Goal: Information Seeking & Learning: Compare options

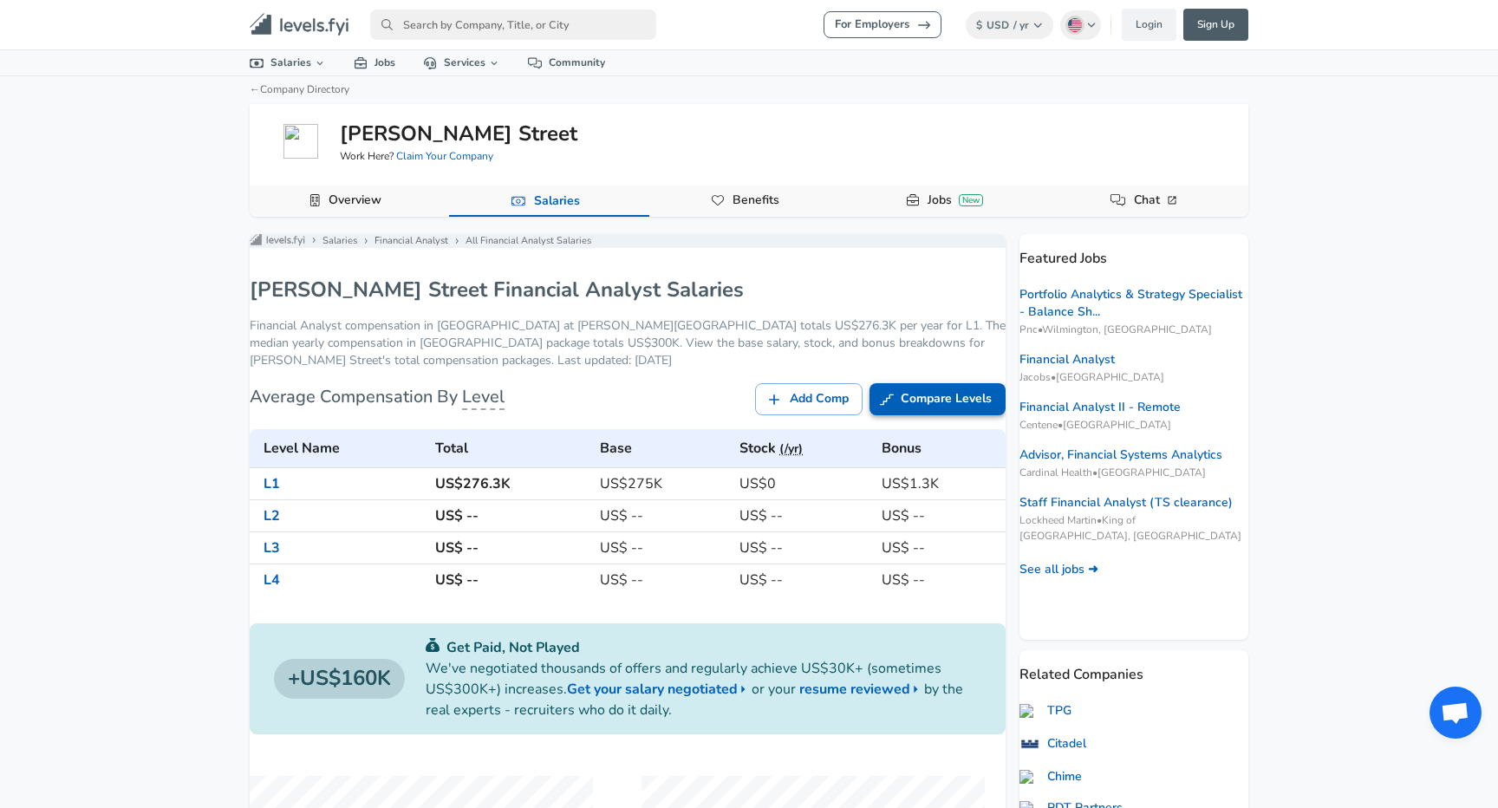
click at [942, 414] on link "Compare Levels" at bounding box center [938, 399] width 136 height 32
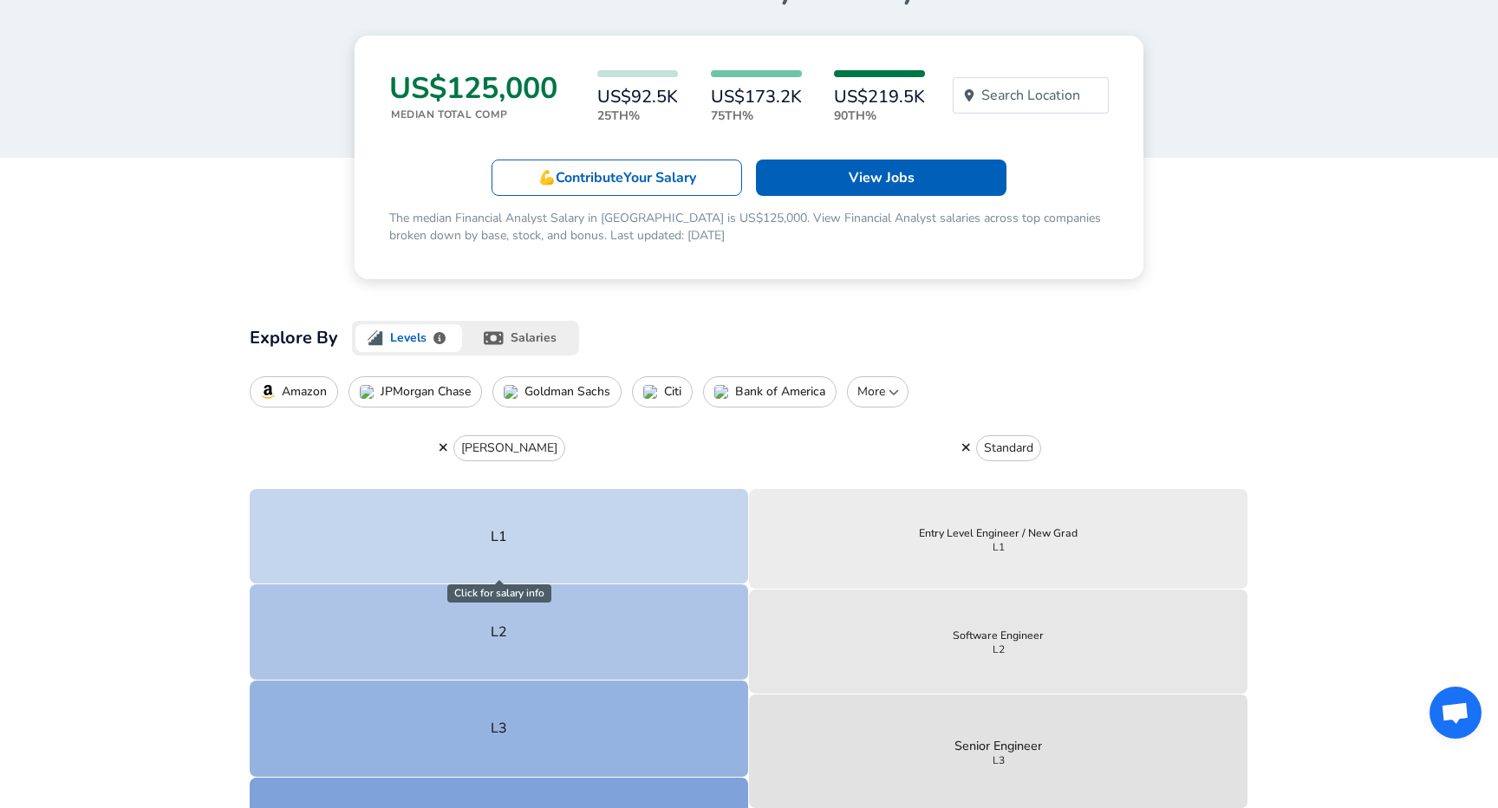
scroll to position [233, 0]
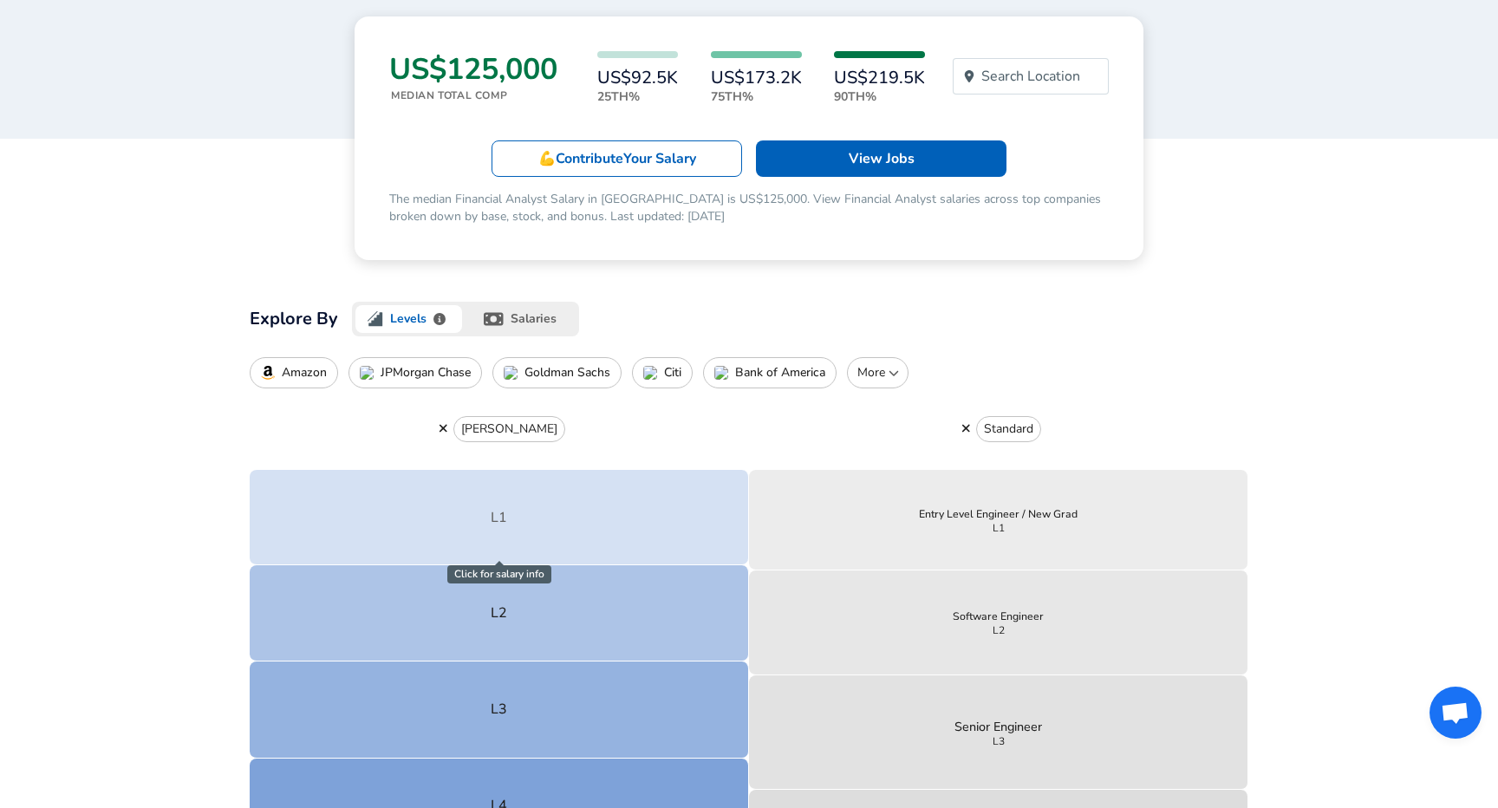
click at [632, 546] on button "L1" at bounding box center [499, 517] width 499 height 95
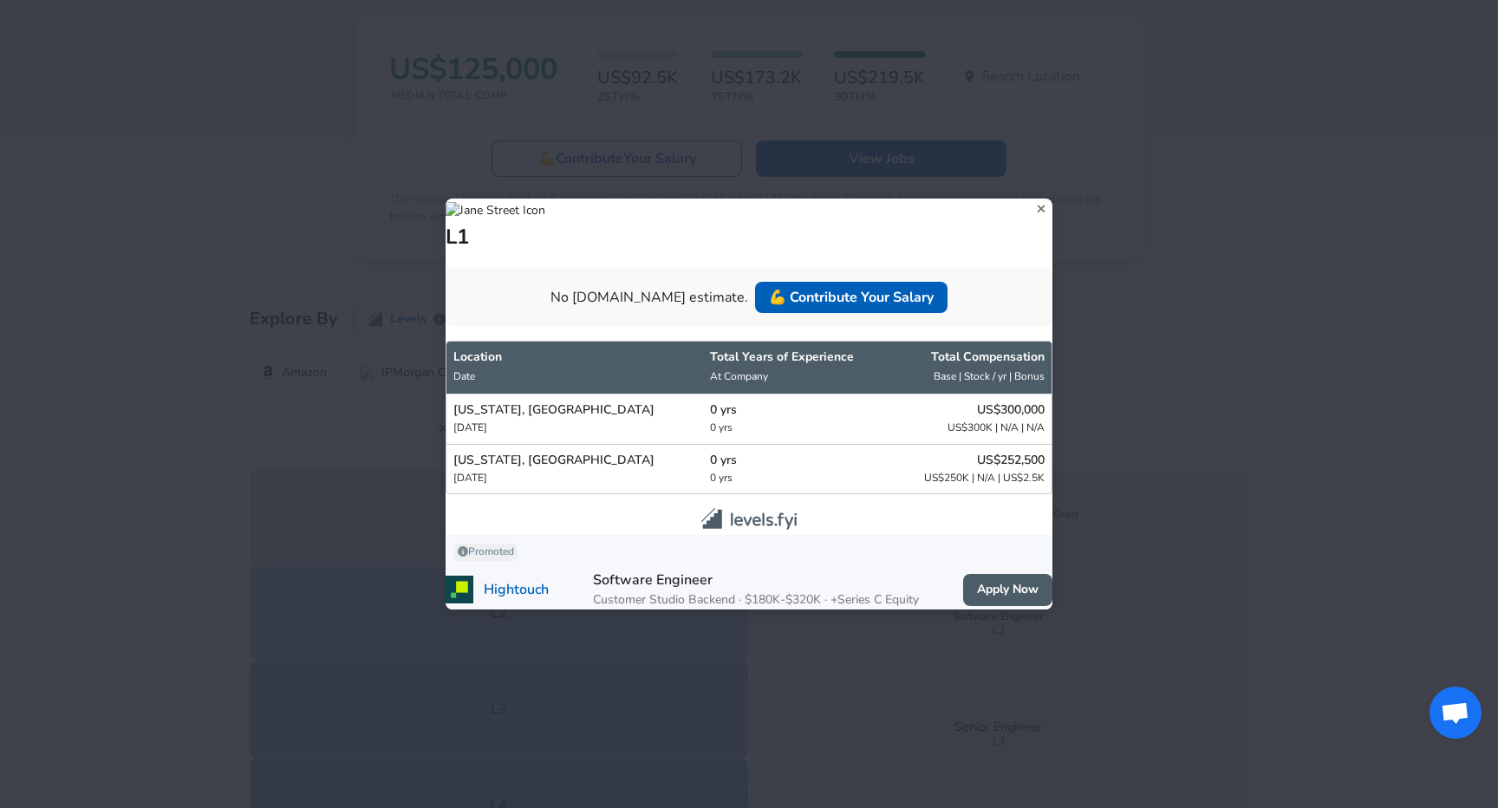
click at [1030, 196] on icon at bounding box center [1041, 209] width 23 height 26
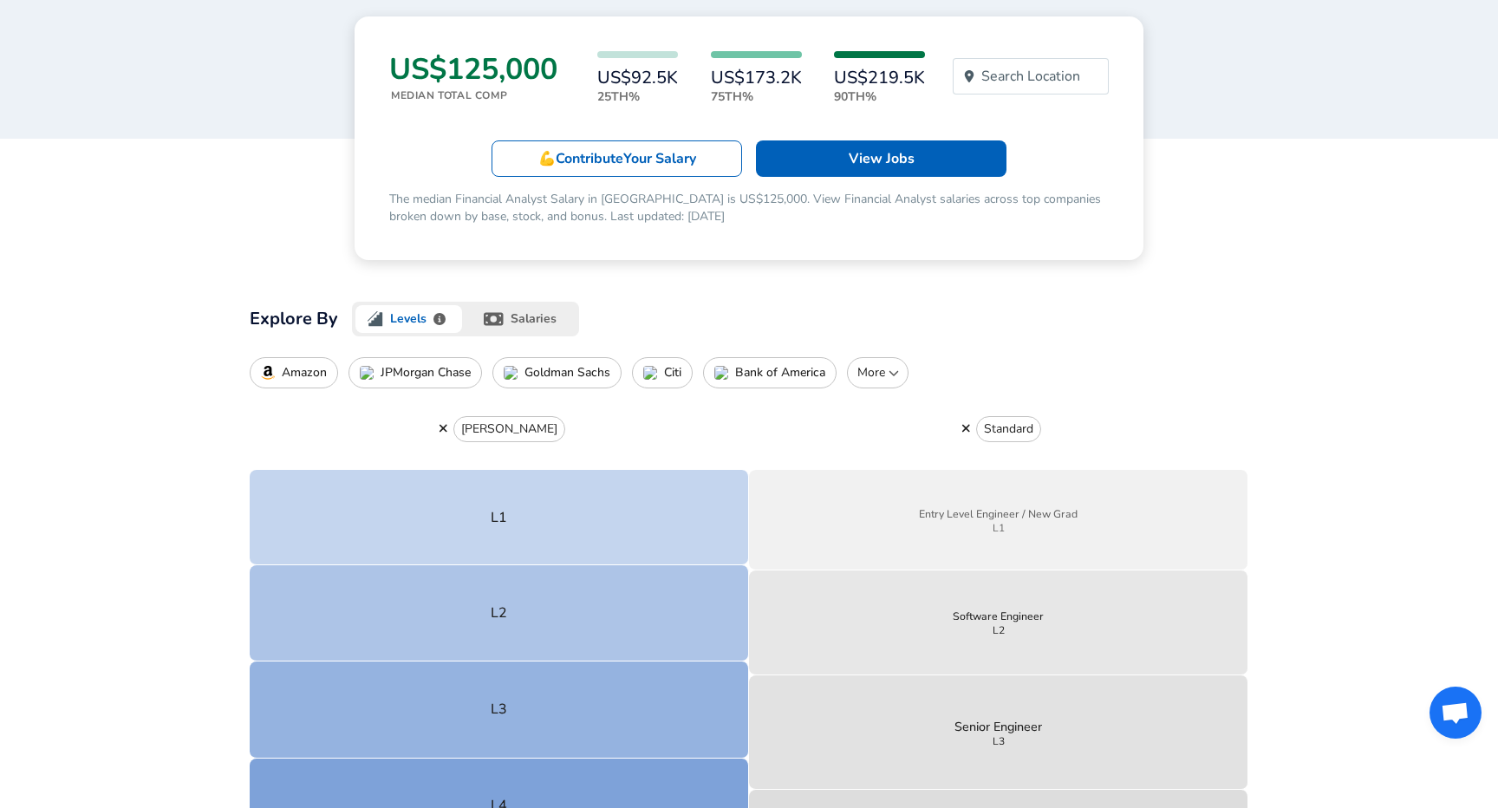
click at [899, 536] on button "Entry Level Engineer / New Grad L1" at bounding box center [998, 520] width 499 height 100
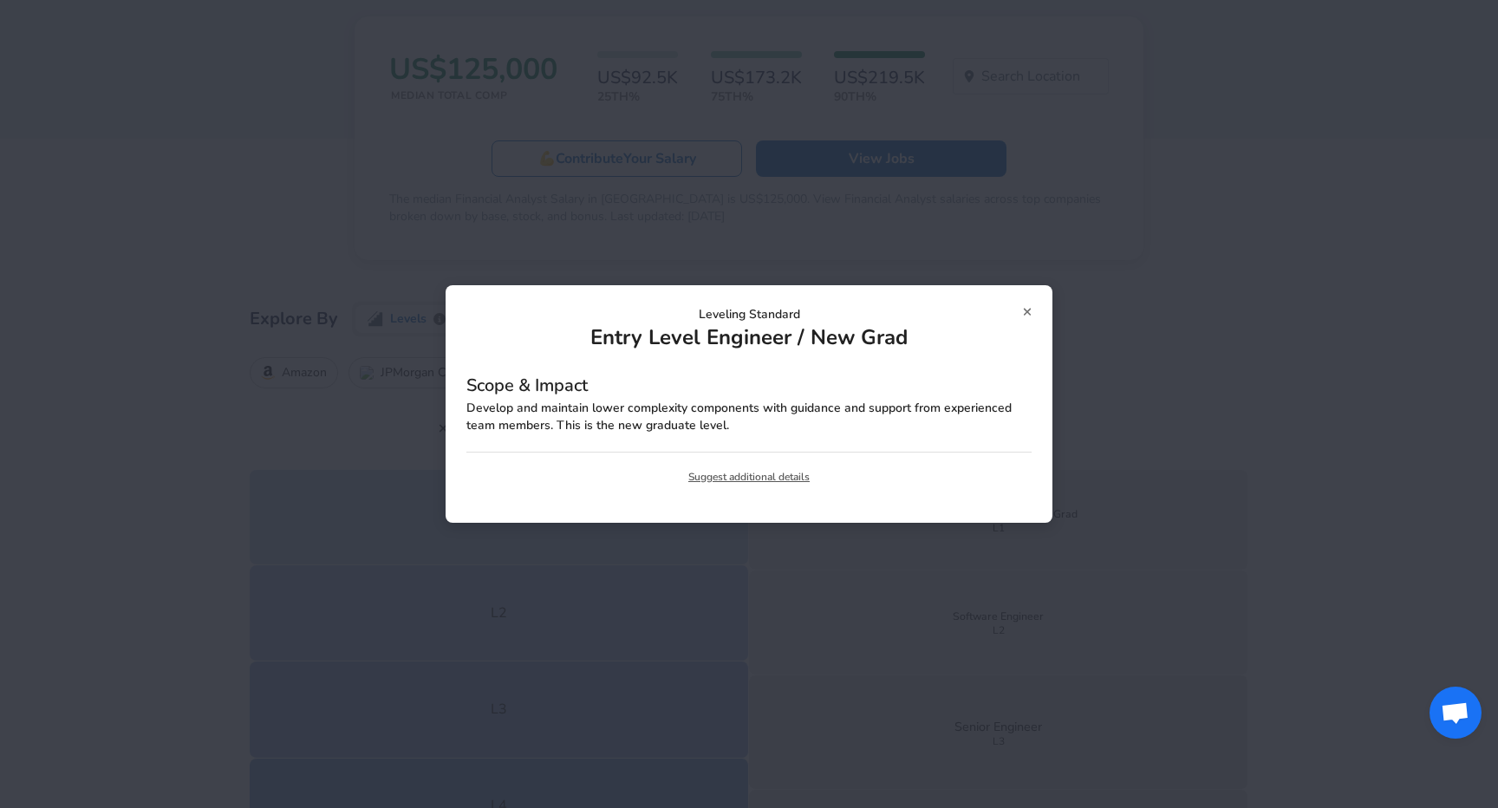
click at [1033, 307] on div "Leveling Standard Entry Level Engineer / New Grad Scope & Impact Develop and ma…" at bounding box center [749, 404] width 607 height 238
click at [1033, 303] on div "Leveling Standard Entry Level Engineer / New Grad Scope & Impact Develop and ma…" at bounding box center [749, 404] width 607 height 238
click at [1030, 303] on div "Leveling Standard Entry Level Engineer / New Grad Scope & Impact Develop and ma…" at bounding box center [749, 404] width 607 height 238
click at [1030, 306] on icon at bounding box center [1028, 312] width 10 height 12
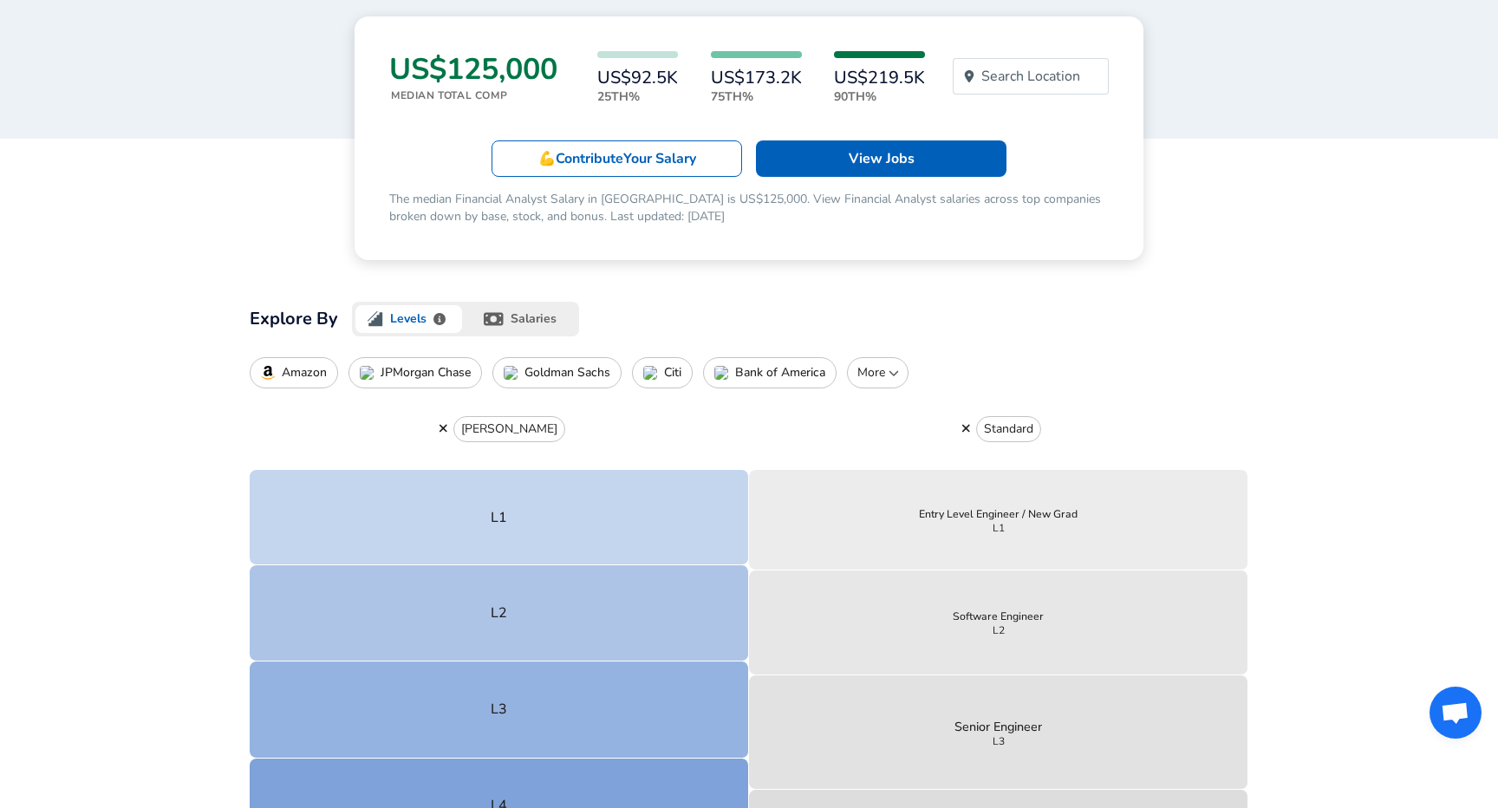
click at [963, 431] on icon "button" at bounding box center [966, 429] width 8 height 8
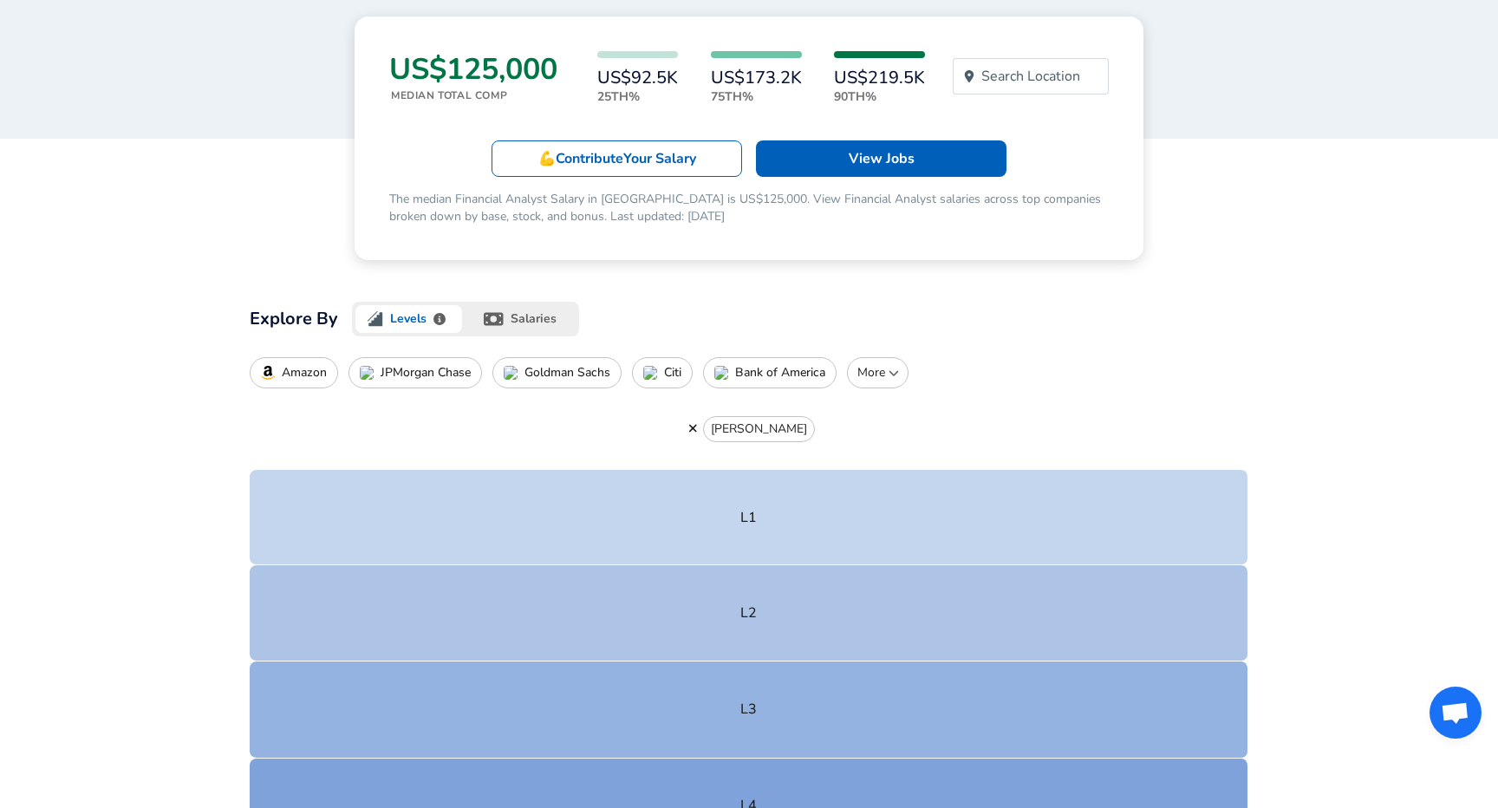
click at [860, 378] on p "More" at bounding box center [878, 372] width 46 height 17
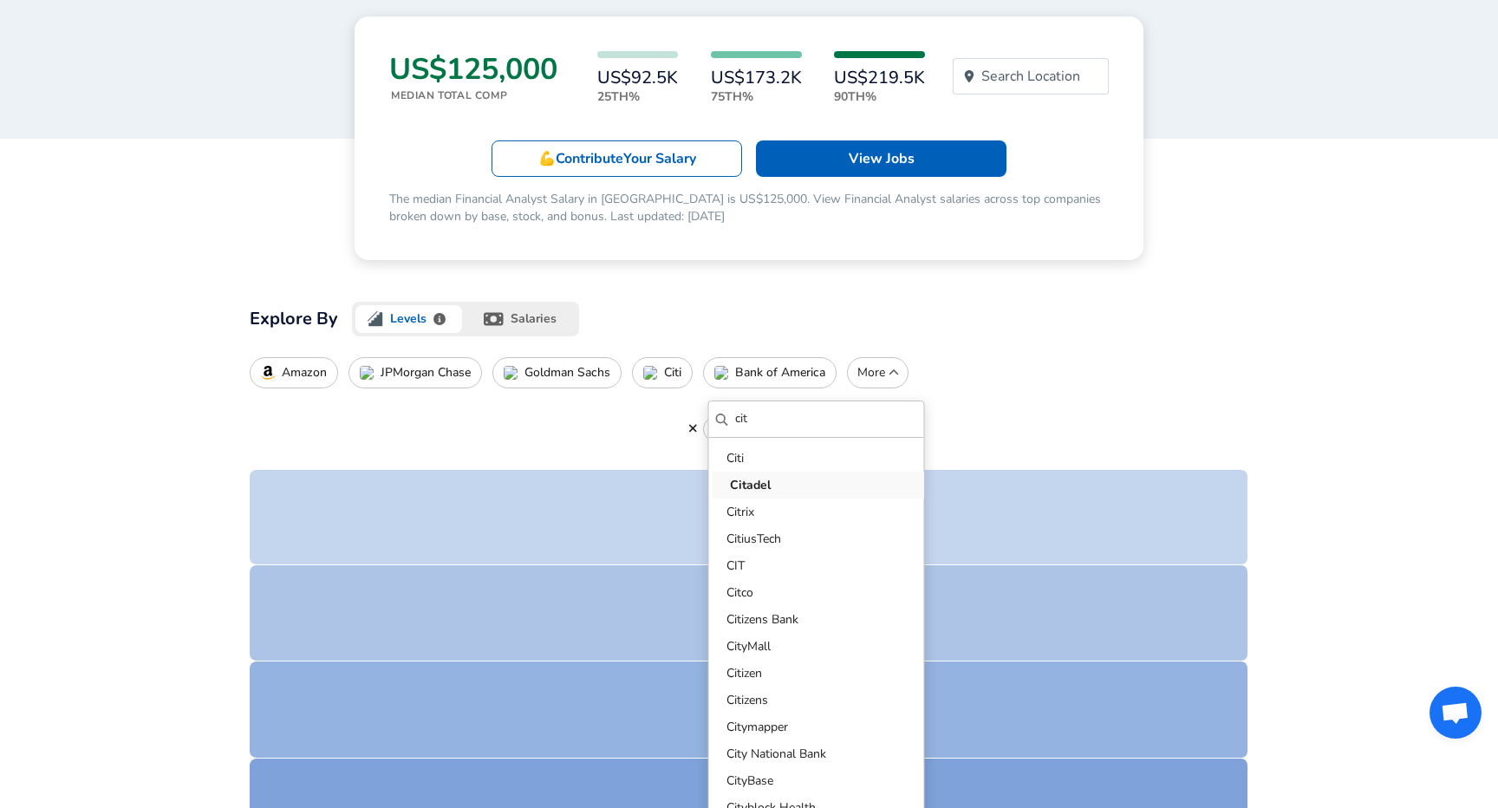
type input "cit"
click at [893, 474] on button "Citadel" at bounding box center [820, 485] width 215 height 27
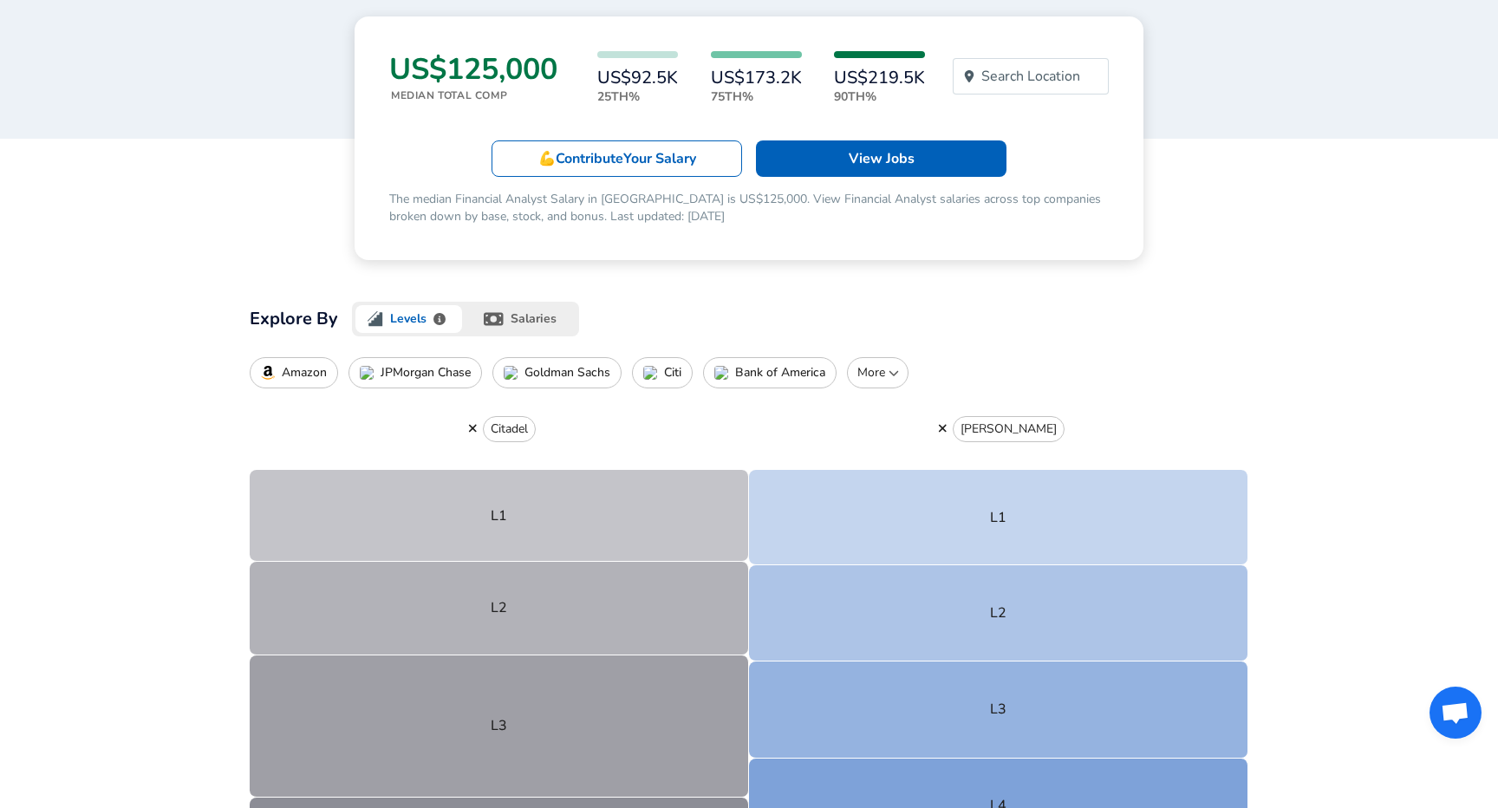
click at [877, 377] on p "More" at bounding box center [878, 372] width 46 height 17
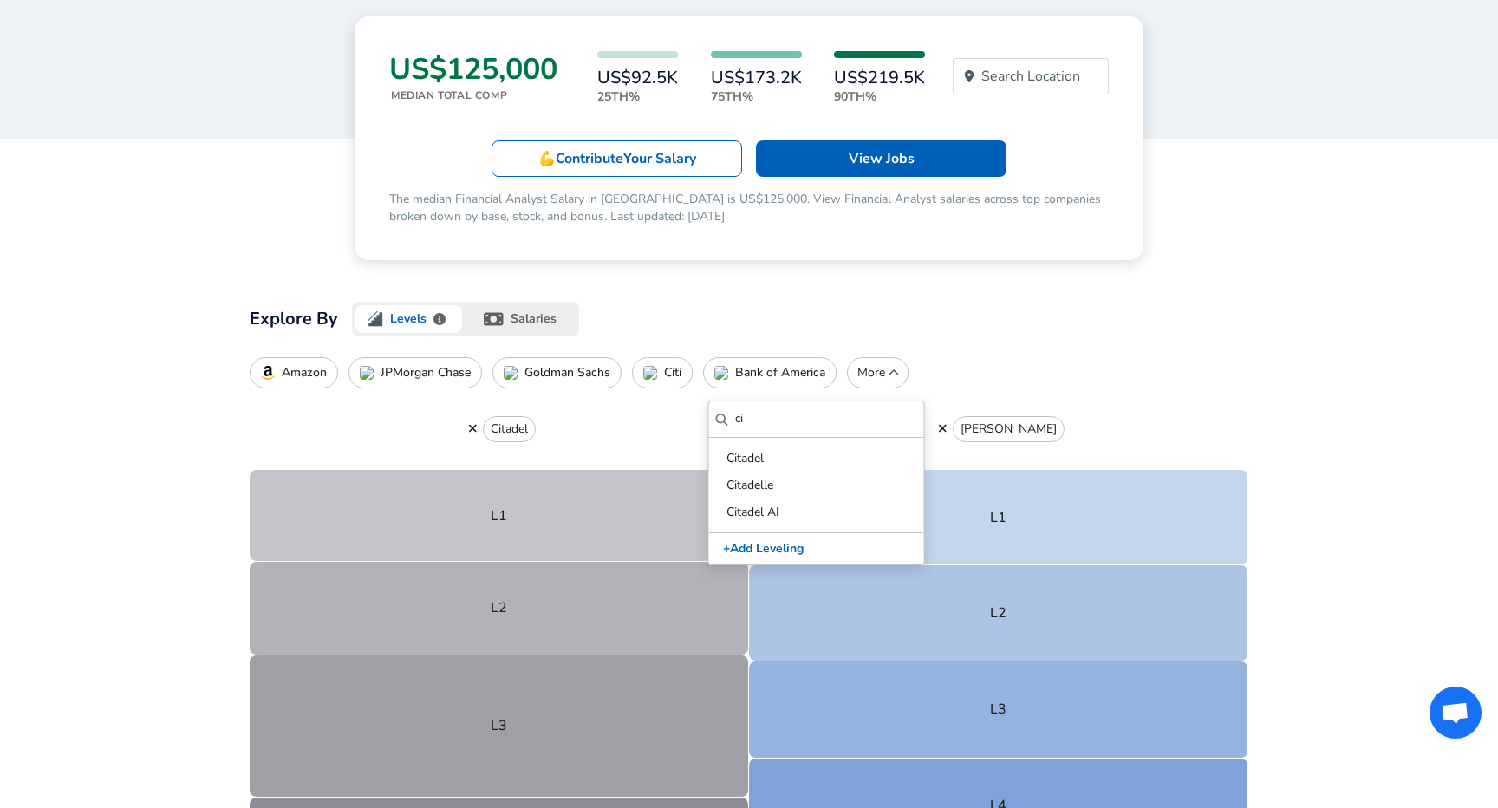
type input "c"
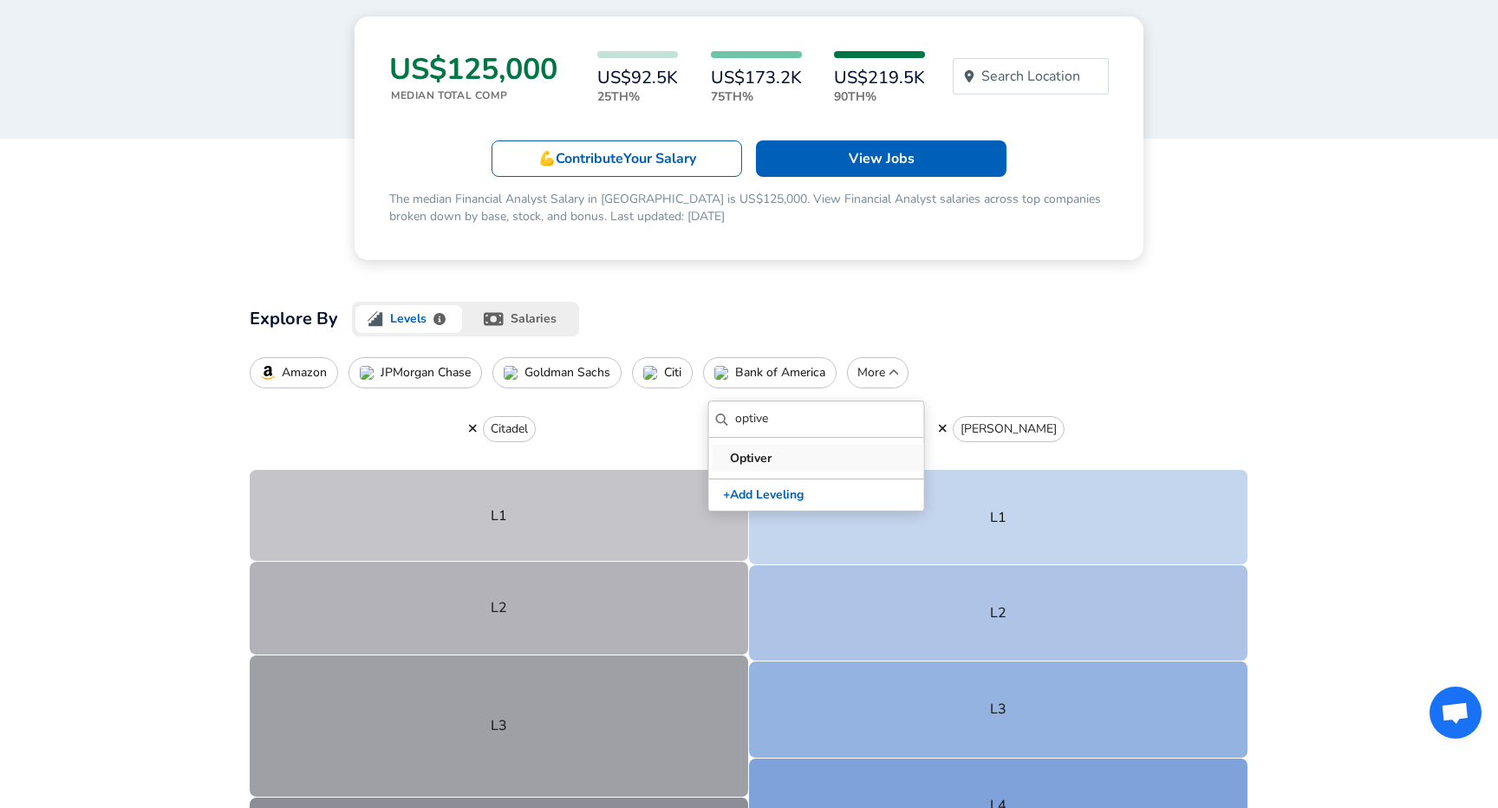
type input "optive"
click at [876, 449] on p "Optiver" at bounding box center [820, 458] width 180 height 18
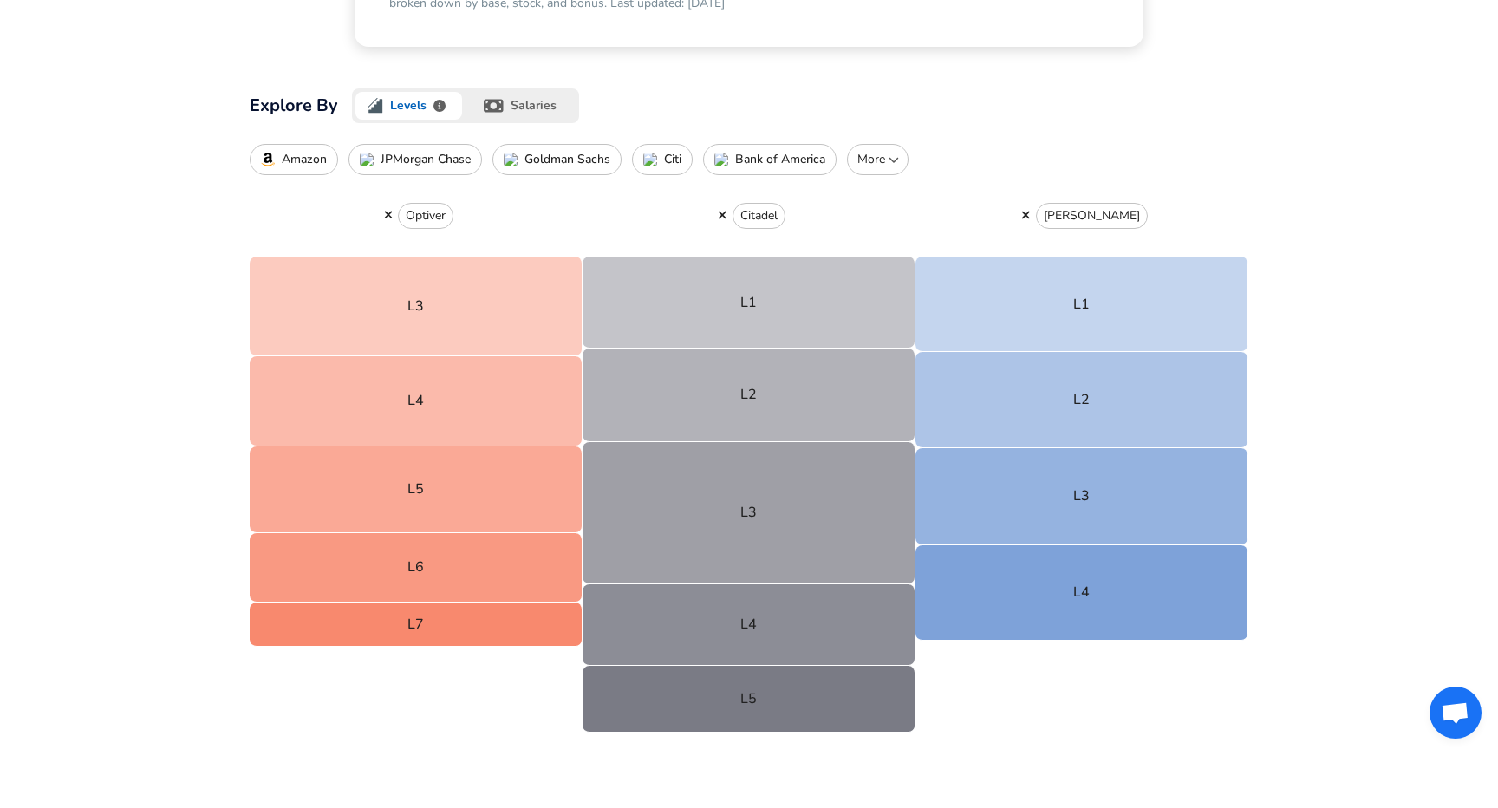
scroll to position [437, 0]
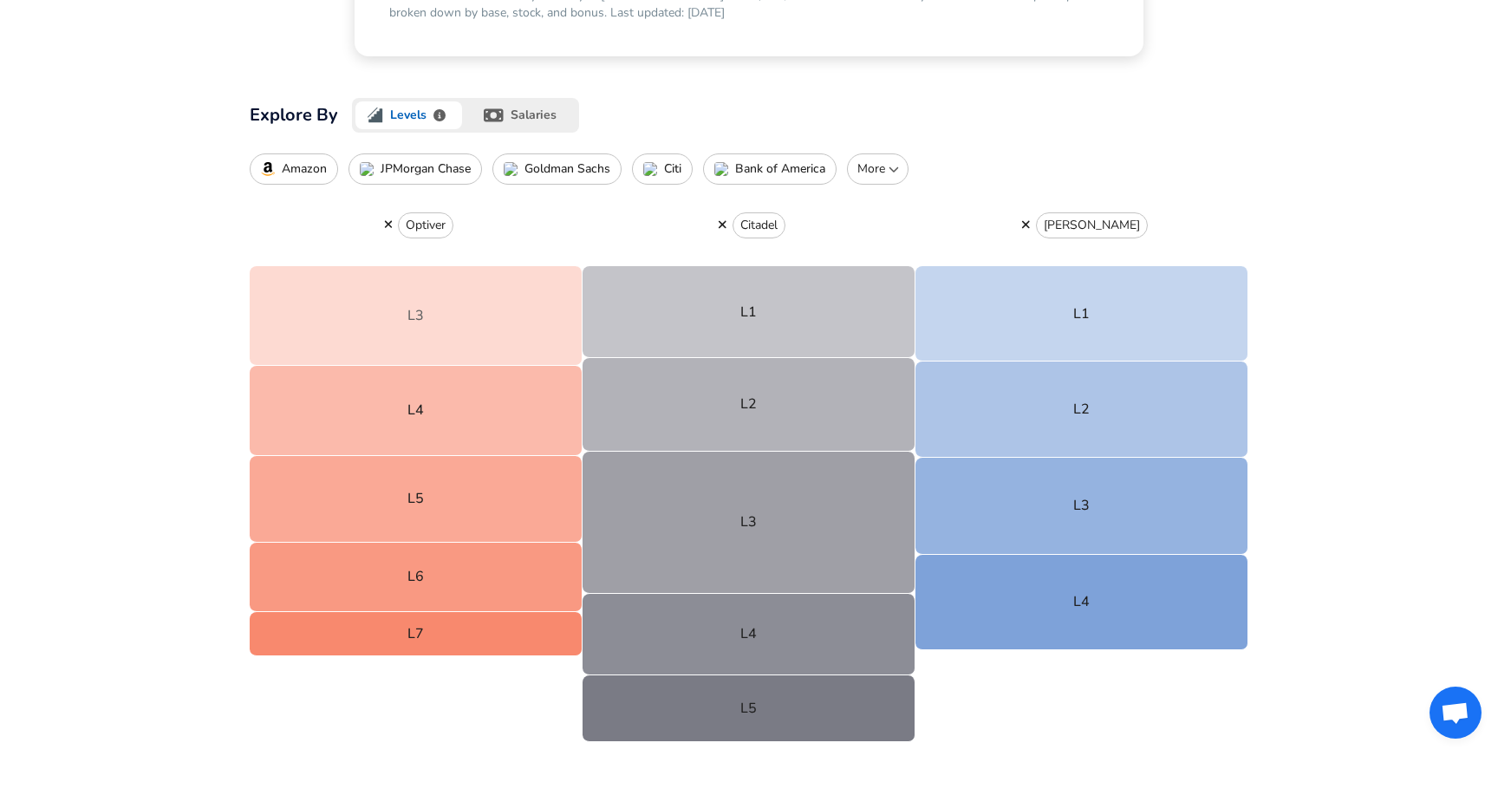
click at [550, 289] on button "L3" at bounding box center [416, 315] width 333 height 99
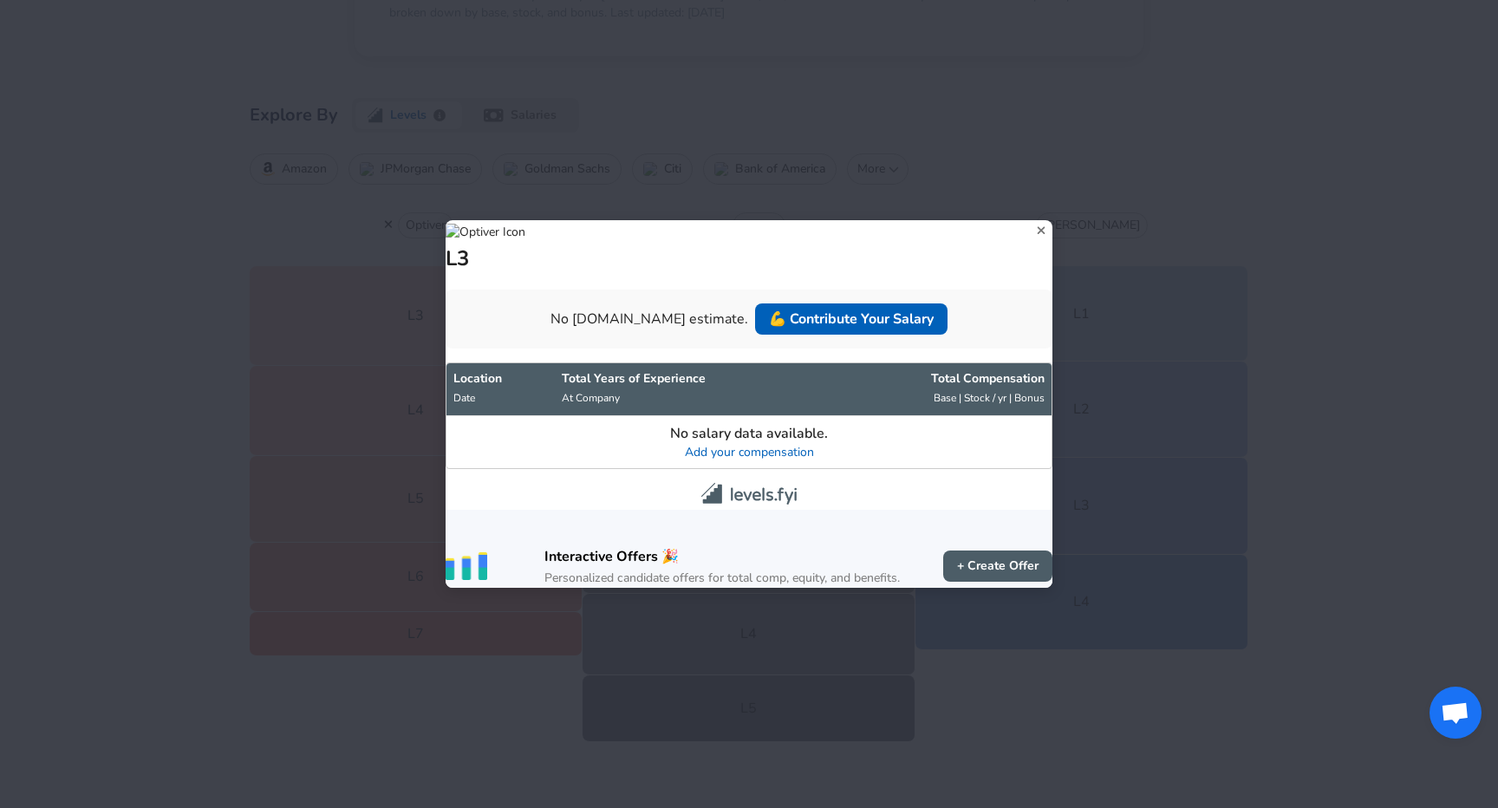
click at [1037, 227] on icon at bounding box center [1041, 231] width 8 height 8
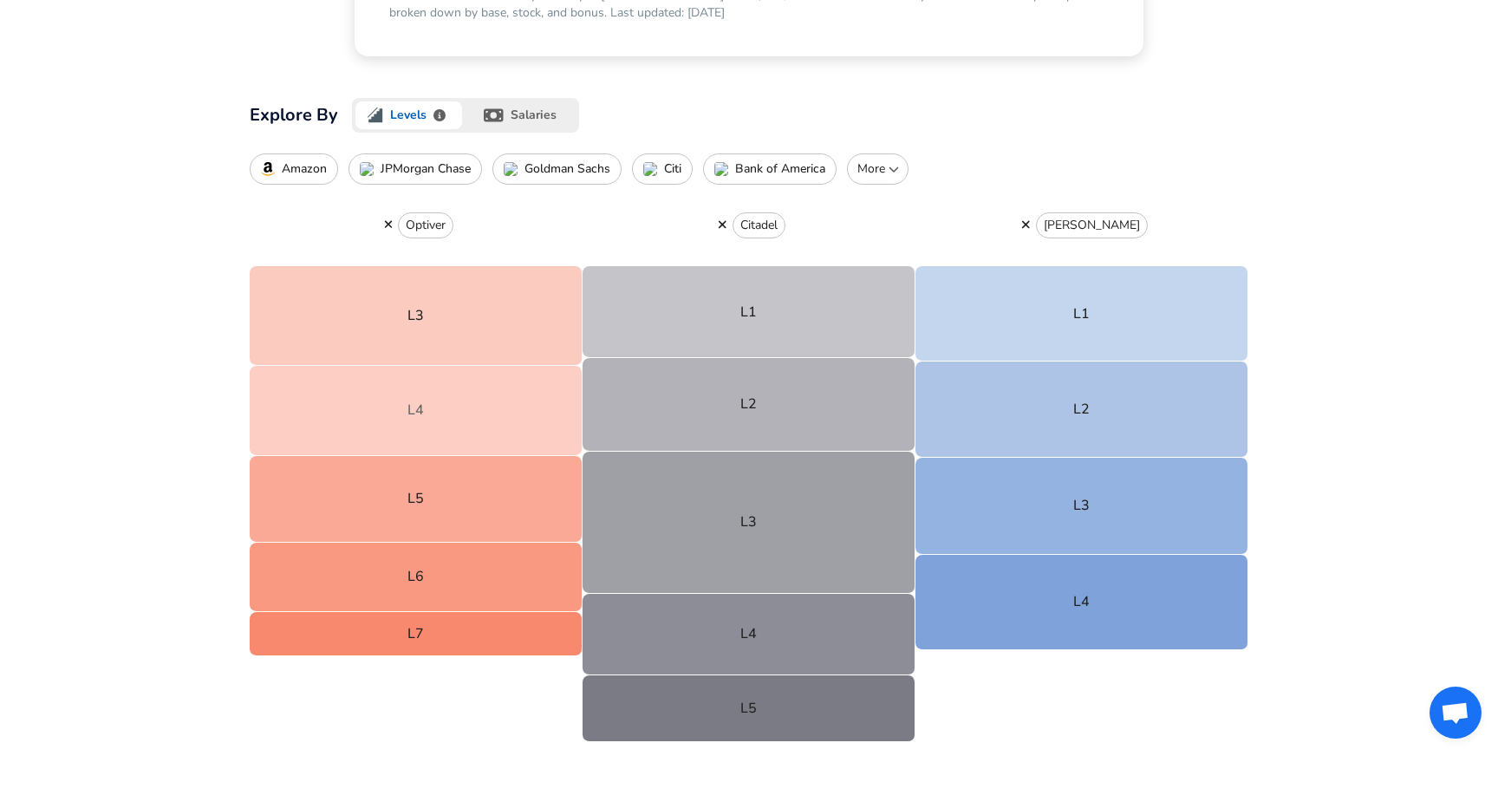
click at [537, 400] on button "L4" at bounding box center [416, 411] width 333 height 90
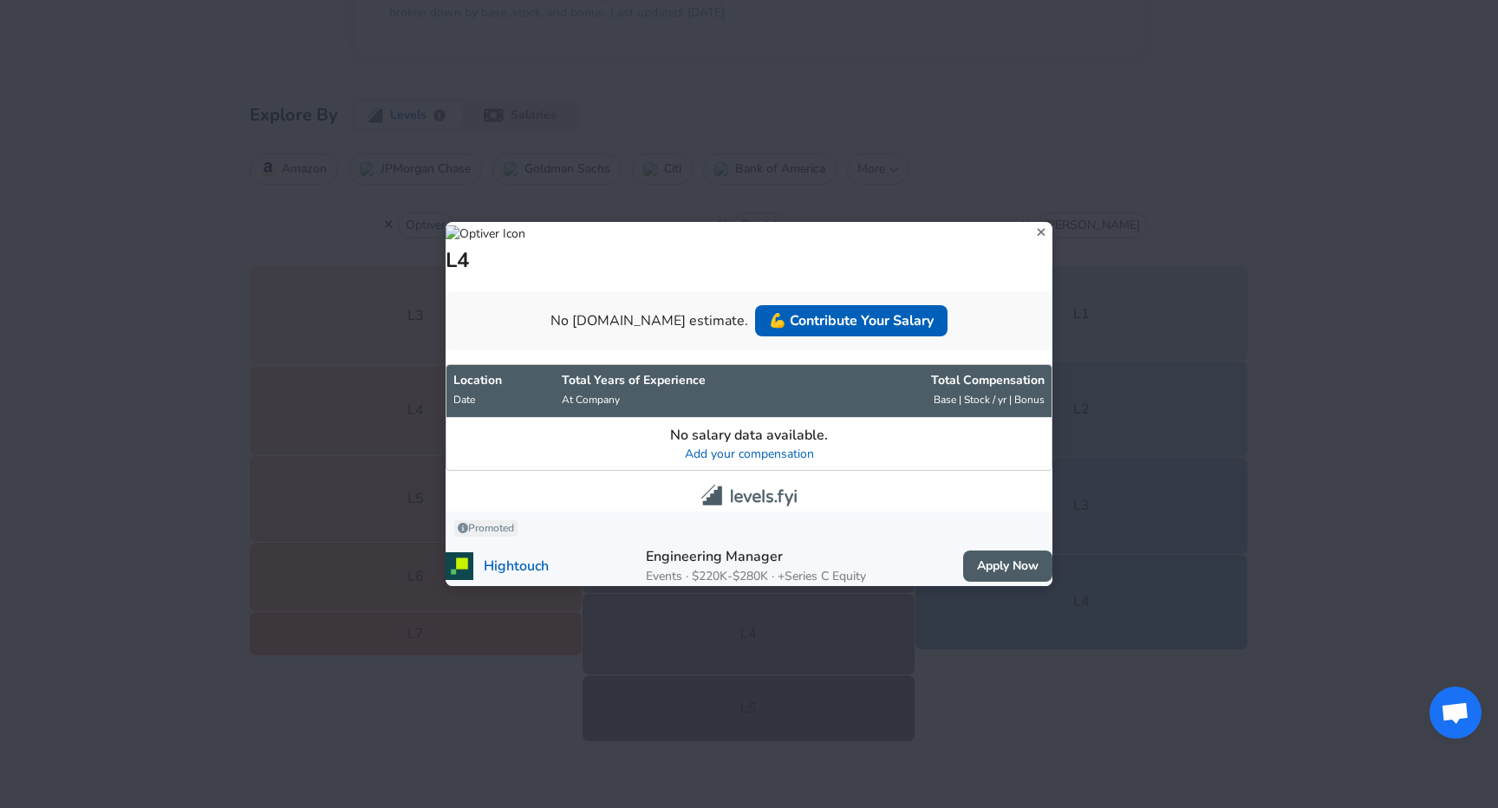
click at [1030, 219] on icon at bounding box center [1041, 232] width 23 height 26
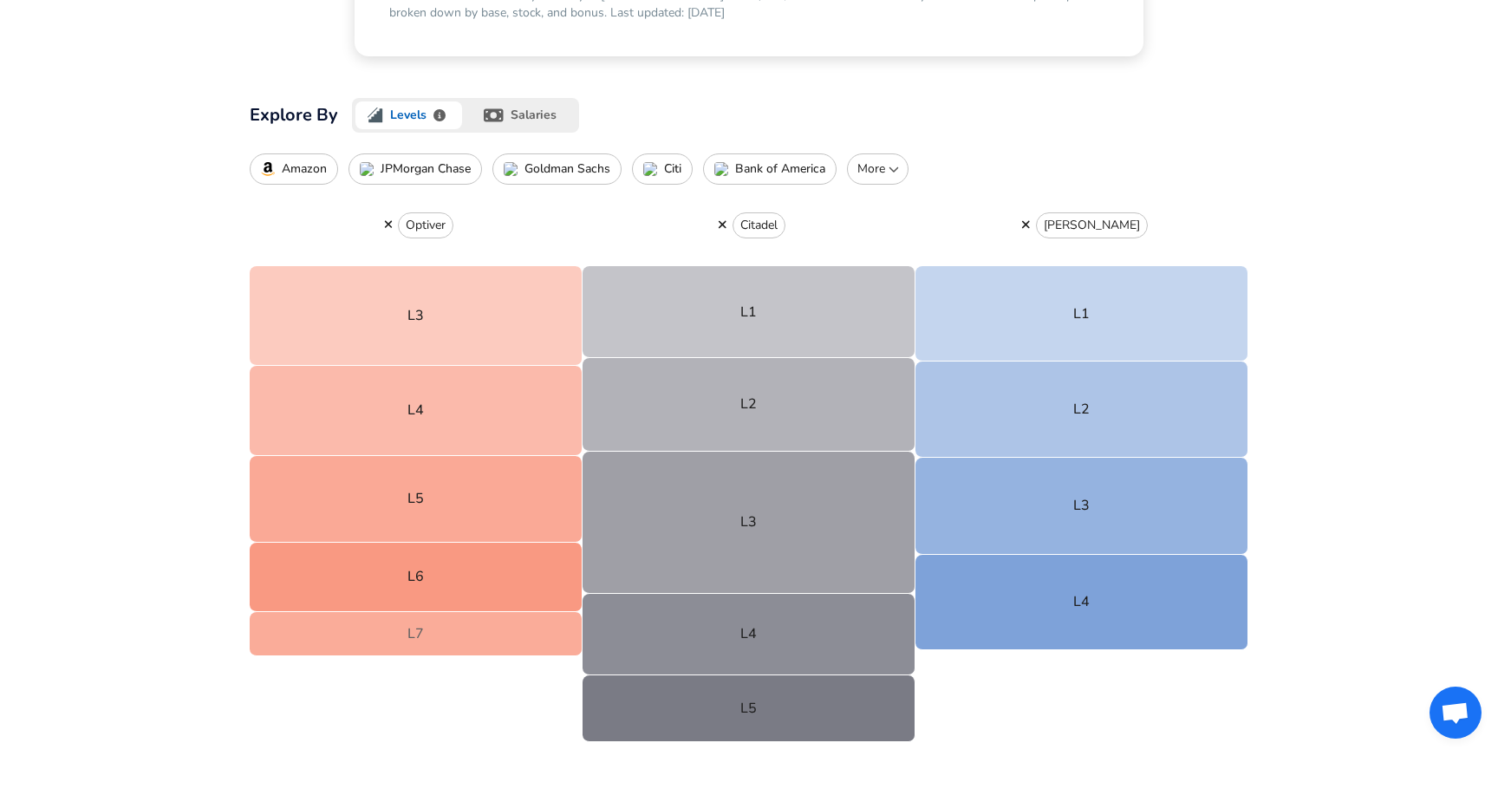
click at [492, 637] on button "L7" at bounding box center [416, 634] width 333 height 44
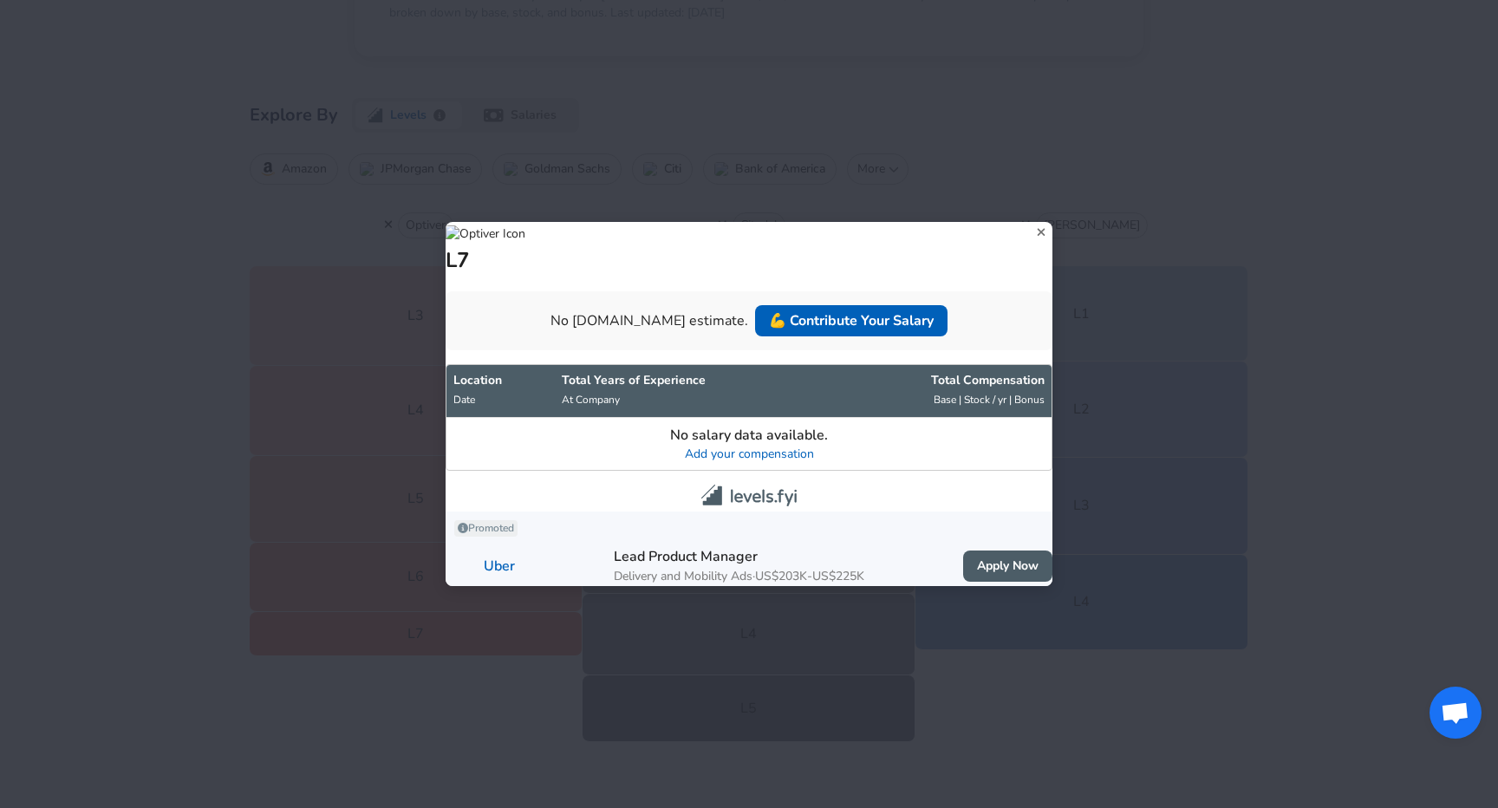
click at [1046, 222] on div "L7" at bounding box center [749, 248] width 607 height 52
click at [1030, 219] on icon at bounding box center [1041, 232] width 23 height 26
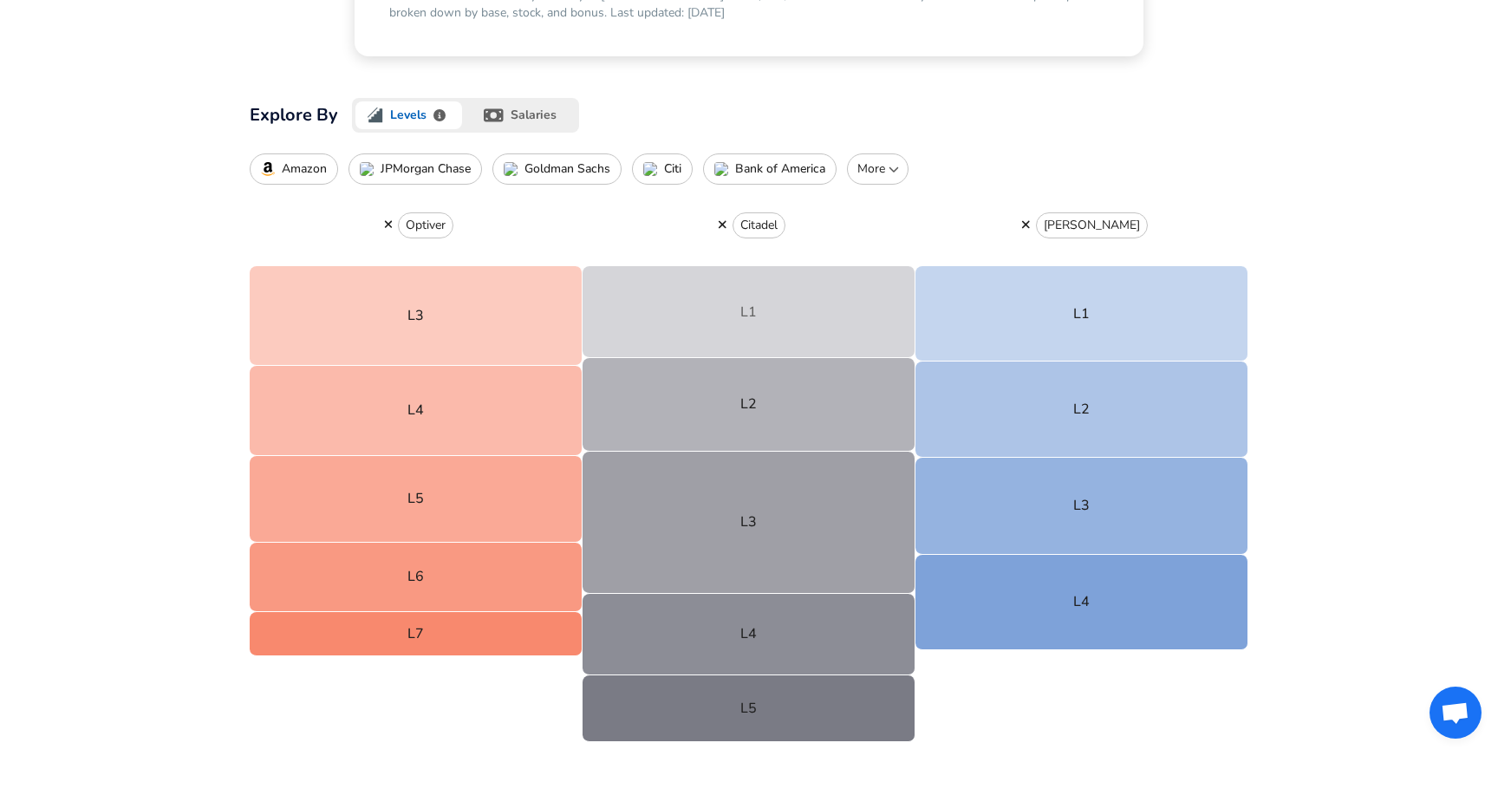
click at [850, 313] on button "L1" at bounding box center [749, 311] width 333 height 91
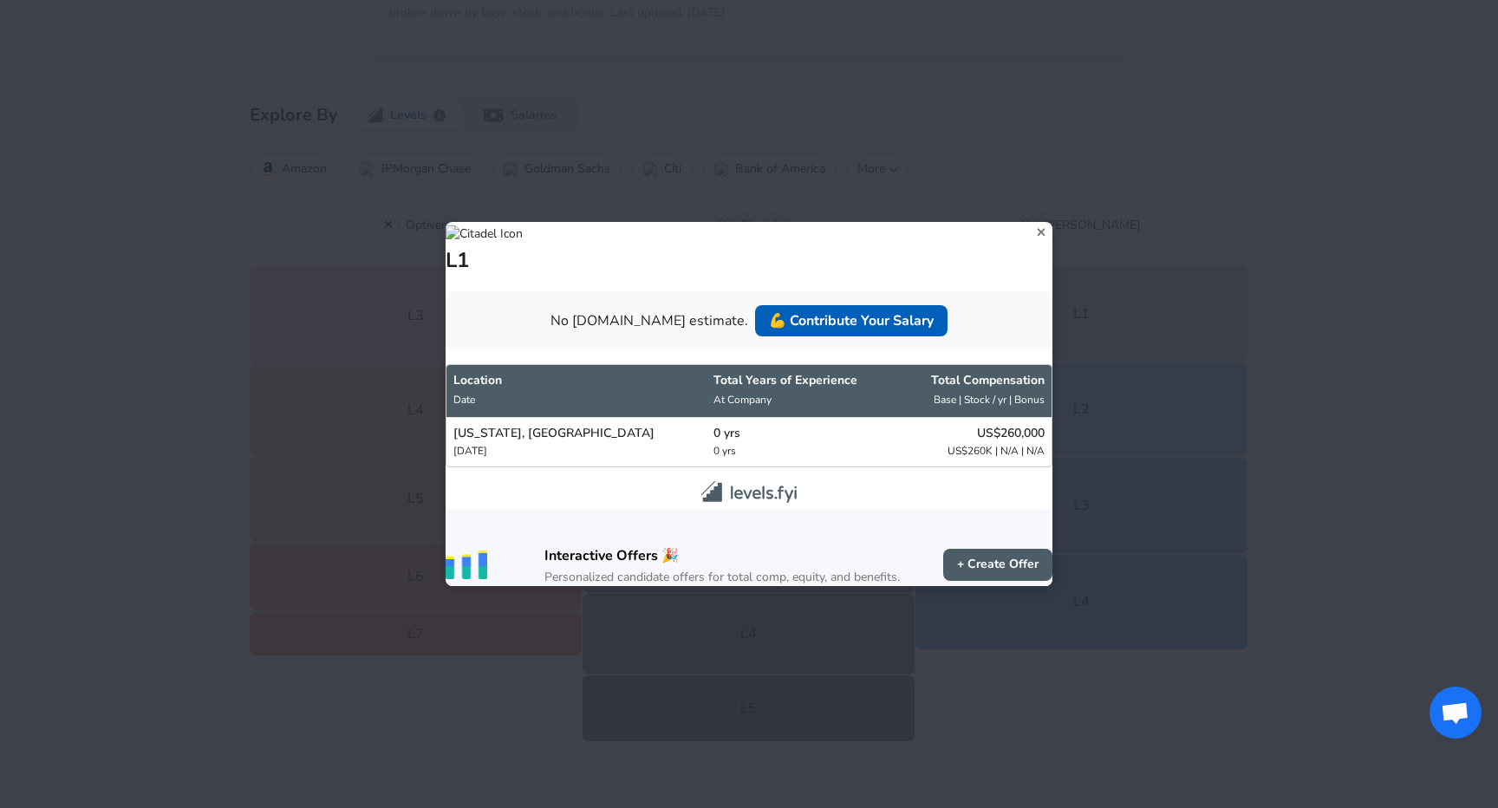
click at [1030, 219] on icon at bounding box center [1041, 232] width 23 height 26
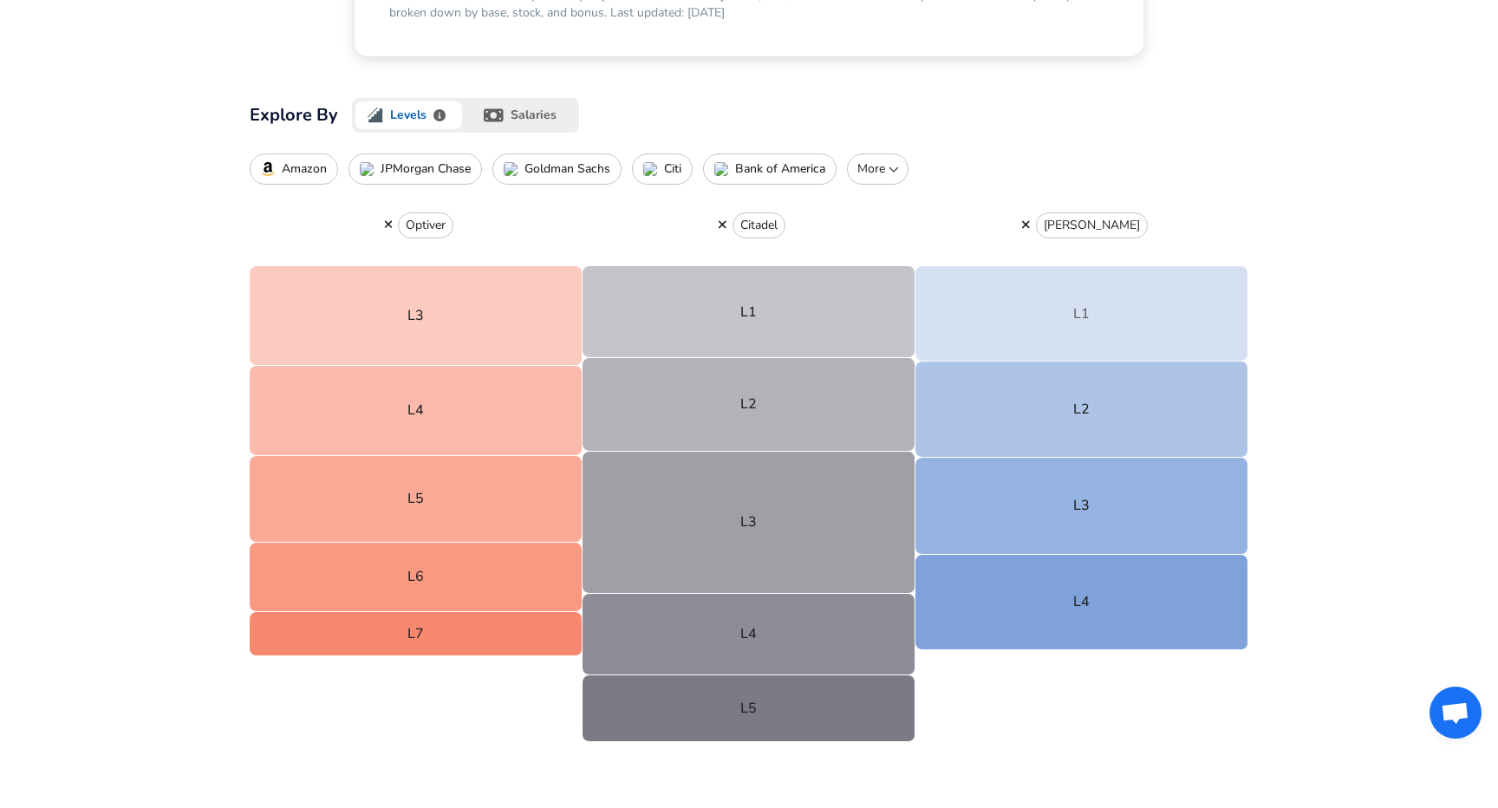
click at [1079, 331] on button "L1" at bounding box center [1082, 313] width 333 height 95
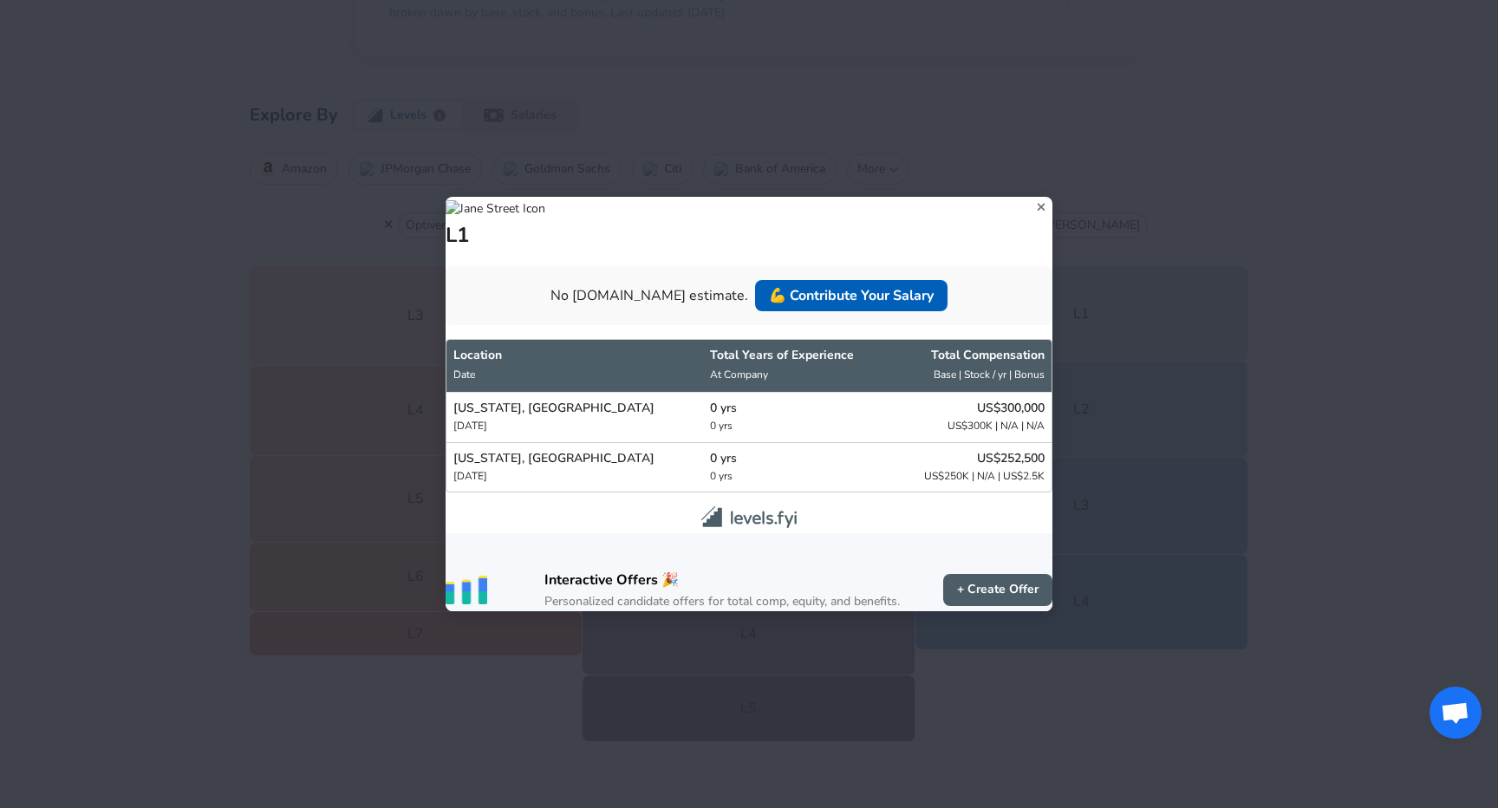
click at [1030, 194] on icon at bounding box center [1041, 207] width 23 height 26
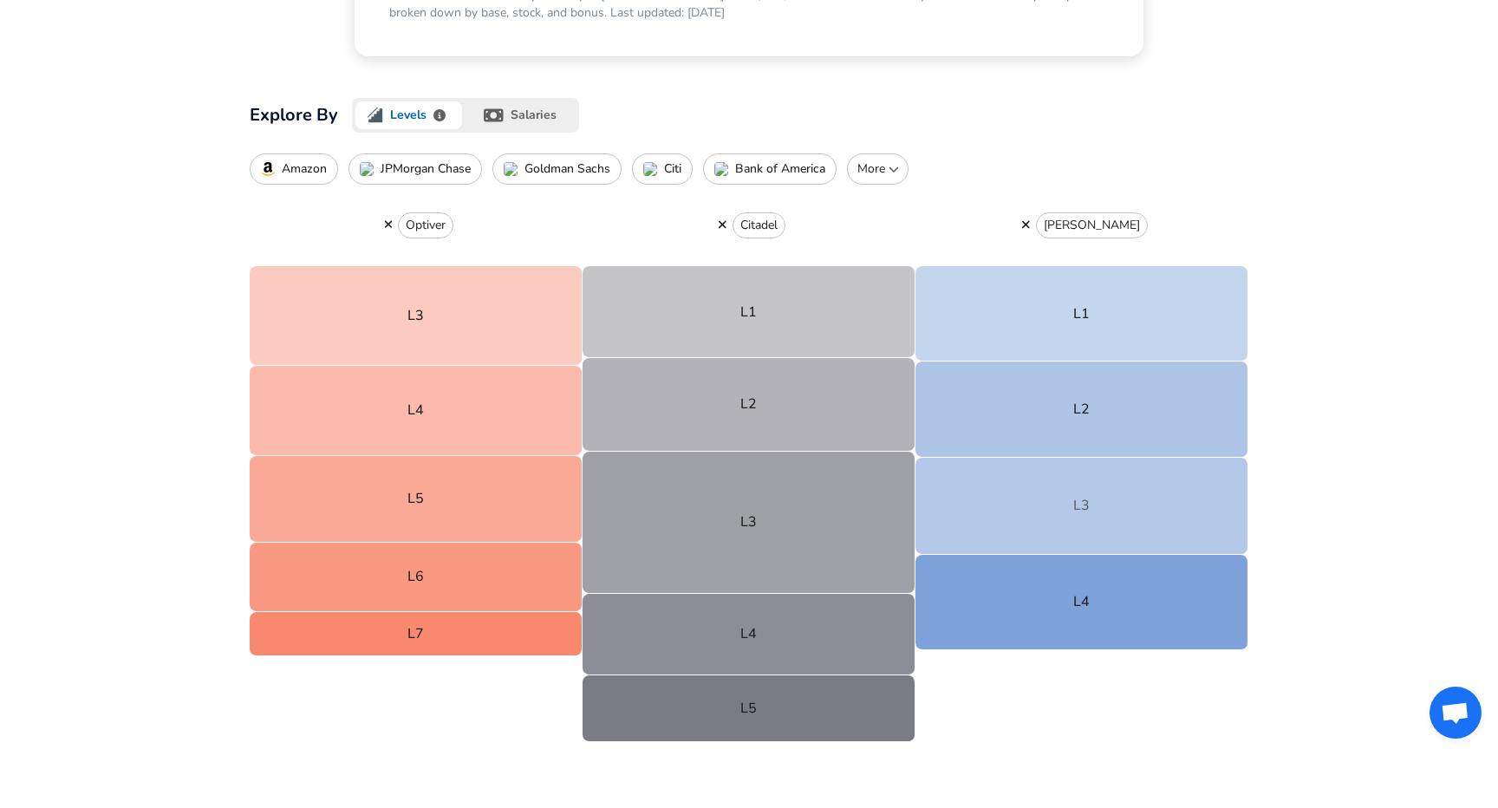
click at [1062, 540] on button "L3" at bounding box center [1082, 506] width 333 height 96
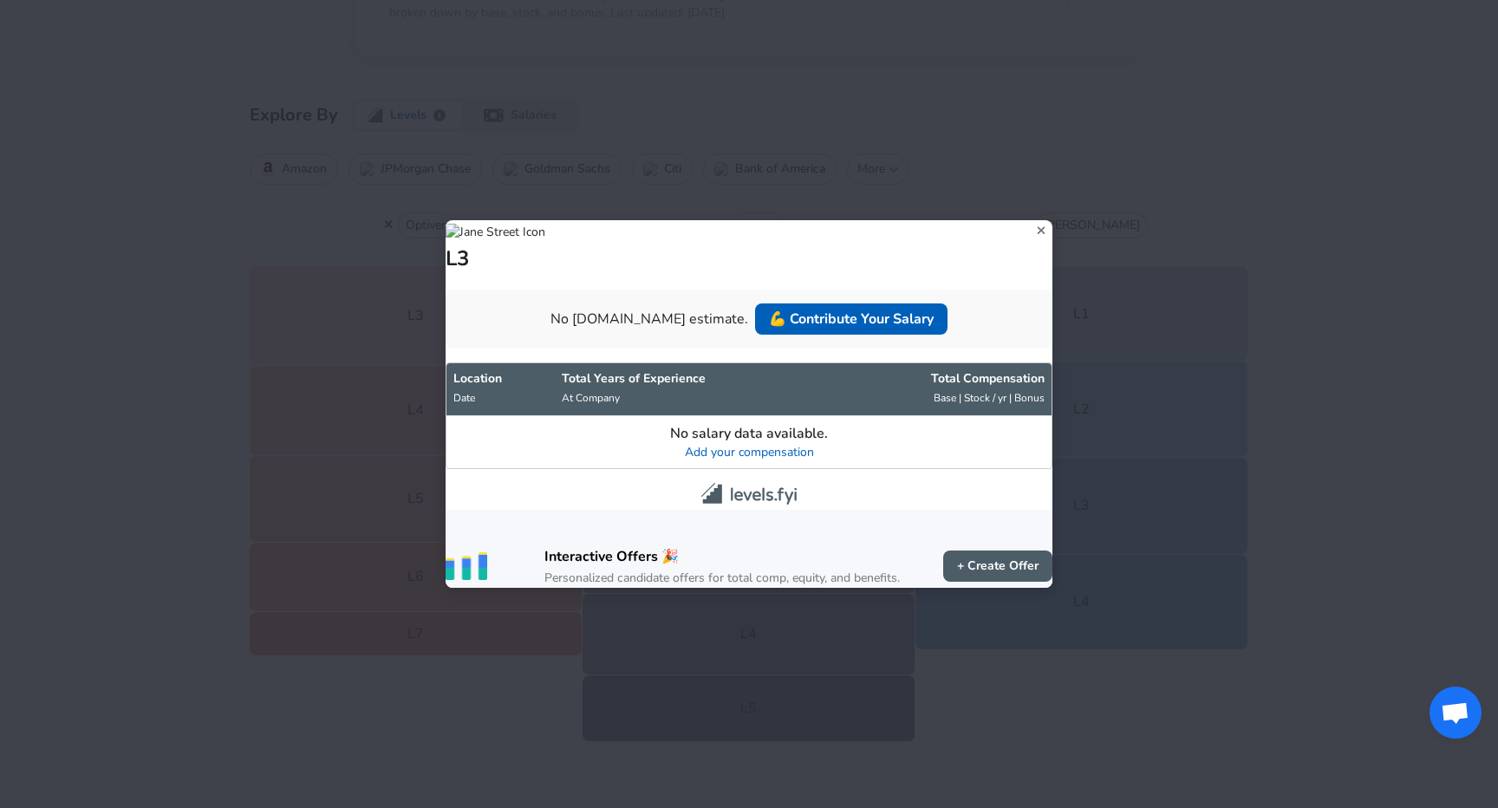
click at [1030, 218] on icon at bounding box center [1041, 231] width 23 height 26
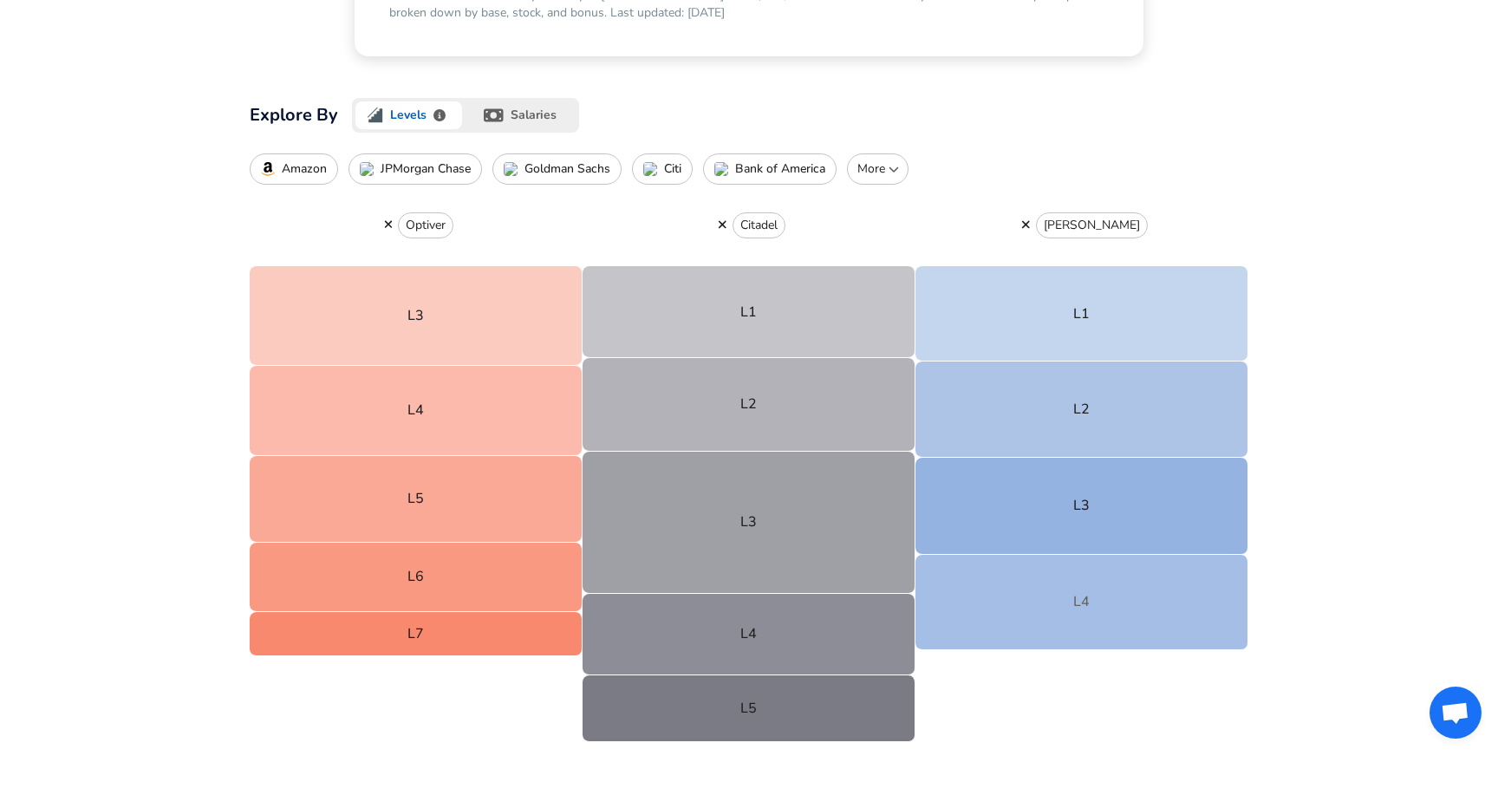
click at [1117, 613] on button "L4" at bounding box center [1082, 602] width 333 height 95
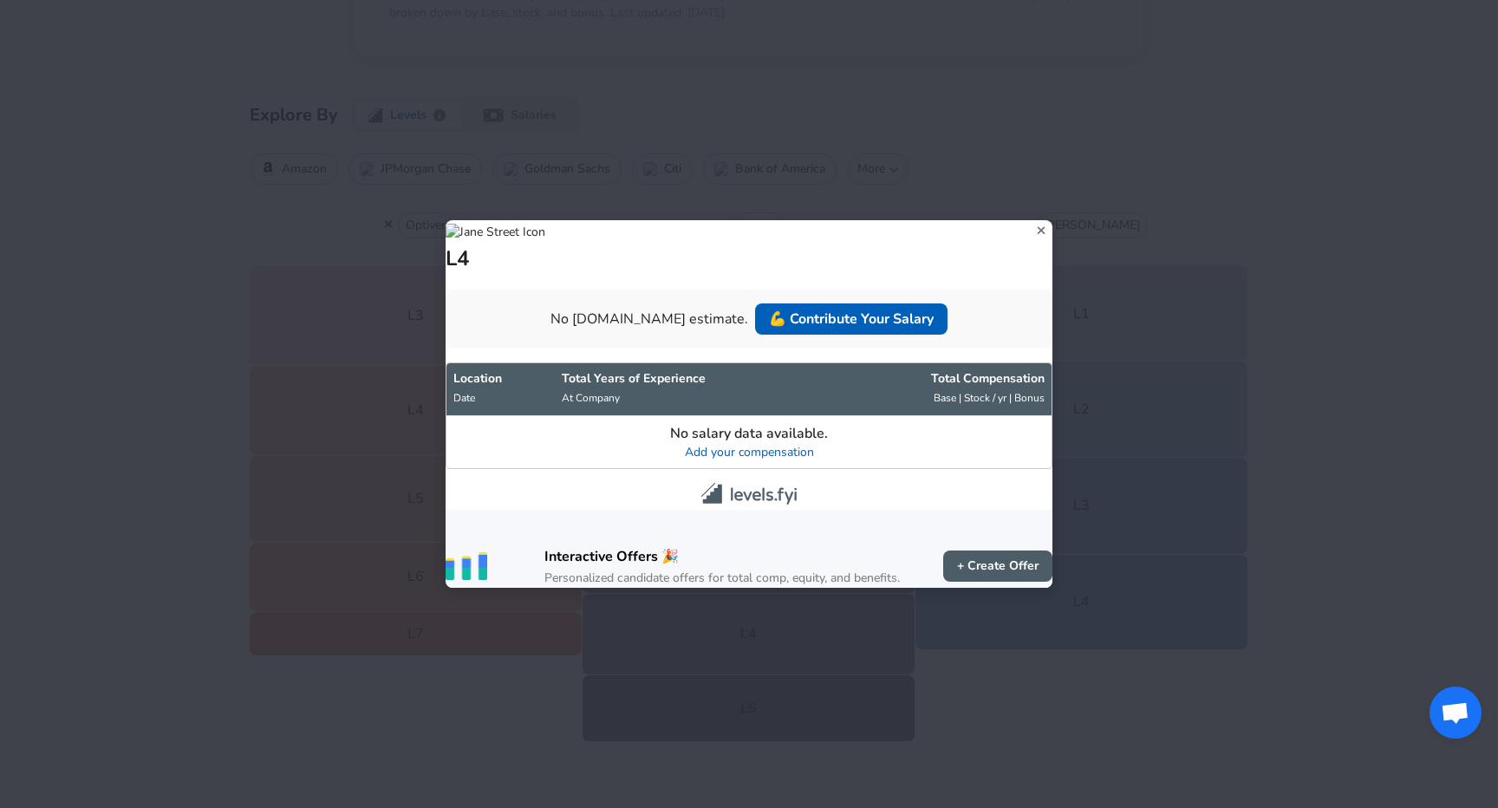
click at [1022, 226] on div "L4" at bounding box center [749, 246] width 607 height 52
click at [1030, 218] on icon at bounding box center [1041, 231] width 23 height 26
